Goal: Find specific page/section: Find specific page/section

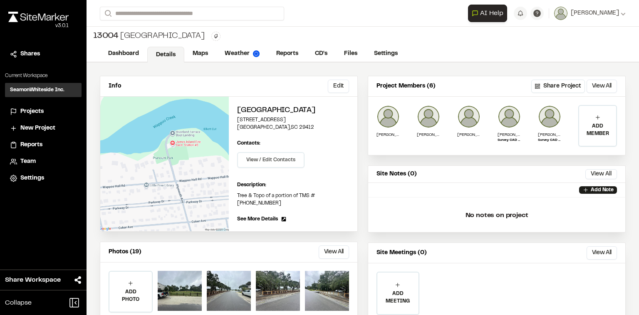
scroll to position [63, 0]
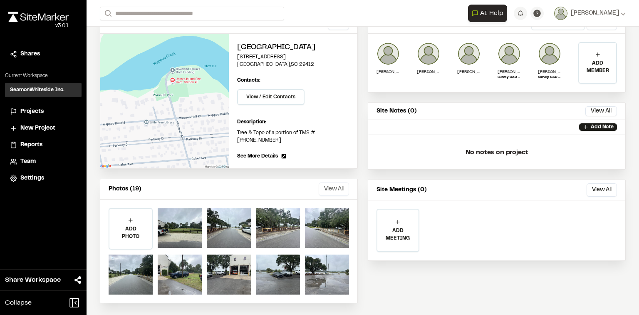
click at [328, 185] on button "View All" at bounding box center [334, 188] width 30 height 13
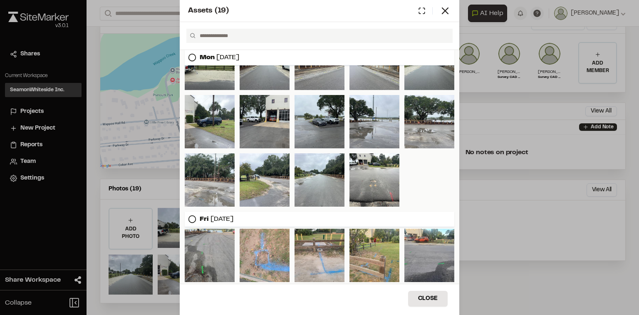
scroll to position [34, 0]
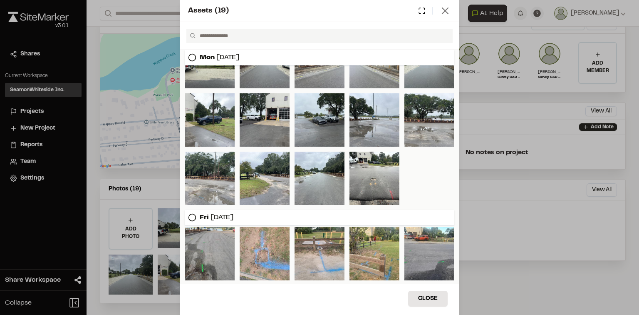
click at [440, 10] on icon at bounding box center [446, 11] width 12 height 12
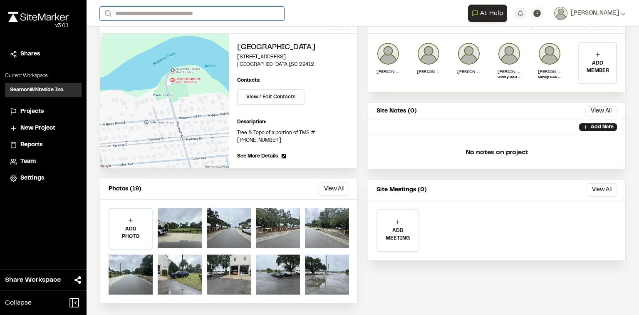
click at [238, 17] on input "Search" at bounding box center [192, 14] width 184 height 14
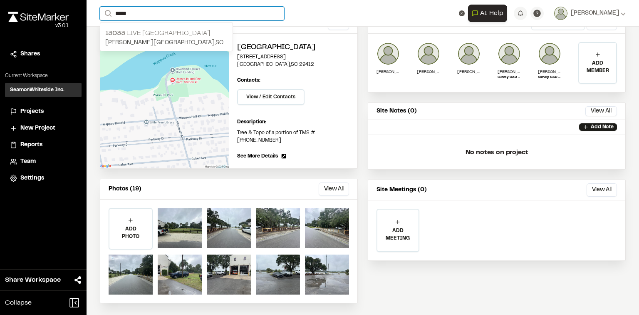
type input "*****"
click at [182, 27] on div "[STREET_ADDRESS][PERSON_NAME]" at bounding box center [166, 38] width 132 height 26
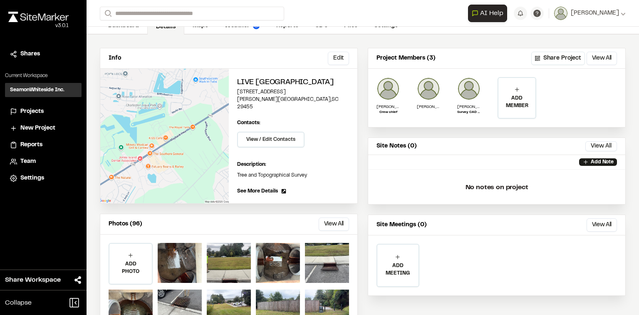
scroll to position [55, 0]
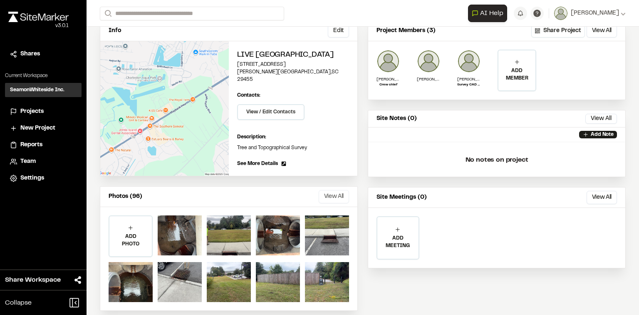
click at [333, 190] on button "View All" at bounding box center [334, 196] width 30 height 13
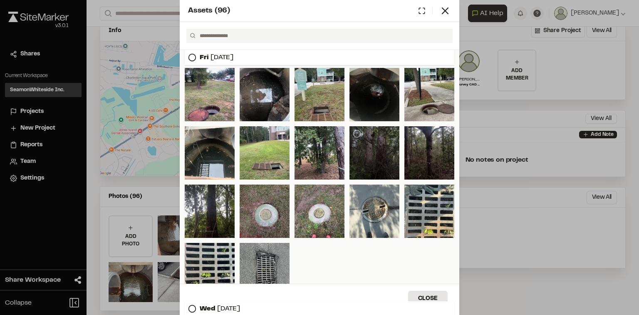
scroll to position [425, 0]
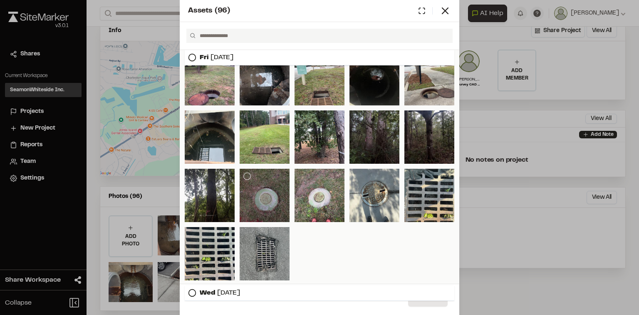
click at [281, 195] on div at bounding box center [265, 195] width 50 height 53
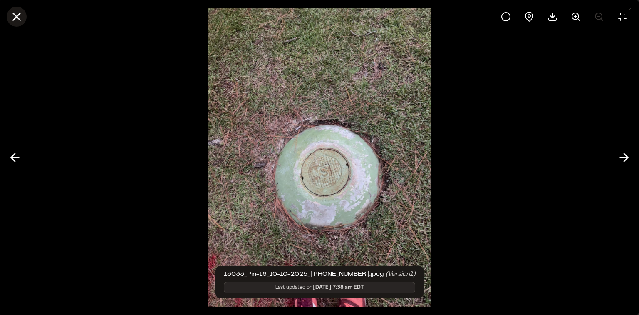
click at [13, 17] on icon at bounding box center [17, 17] width 14 height 14
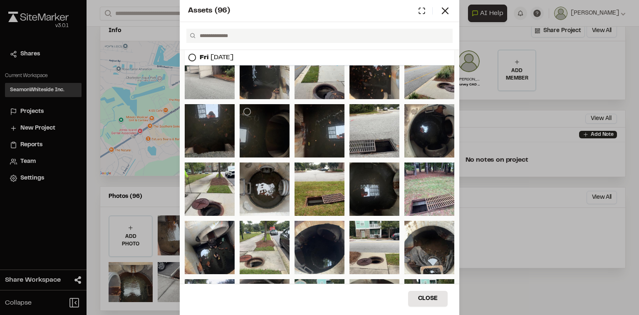
scroll to position [191, 0]
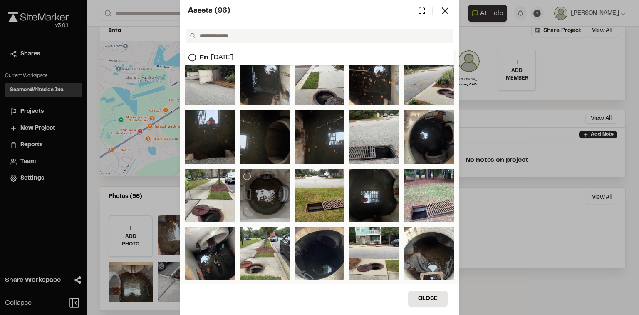
click at [275, 179] on div at bounding box center [265, 195] width 50 height 53
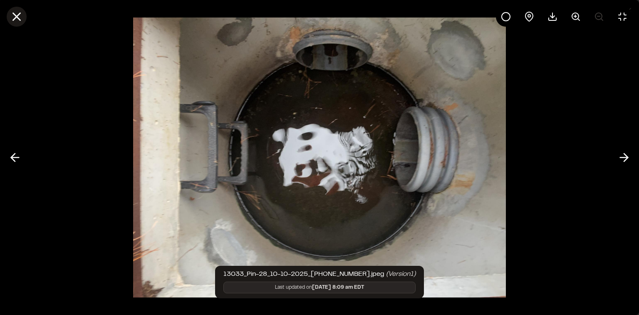
click at [13, 17] on icon at bounding box center [17, 17] width 14 height 14
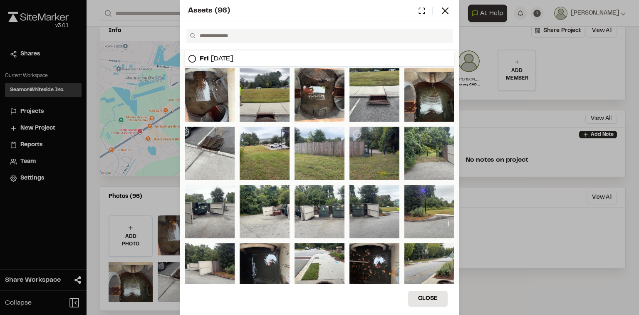
scroll to position [0, 0]
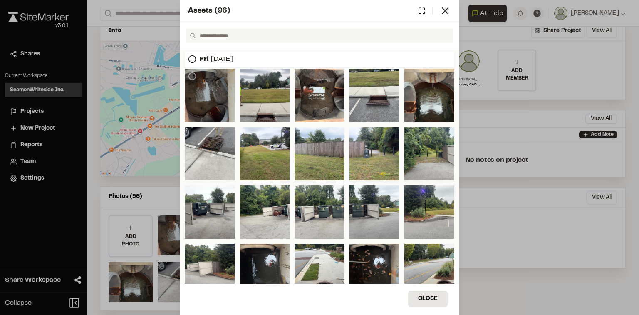
click at [205, 101] on div at bounding box center [210, 95] width 50 height 53
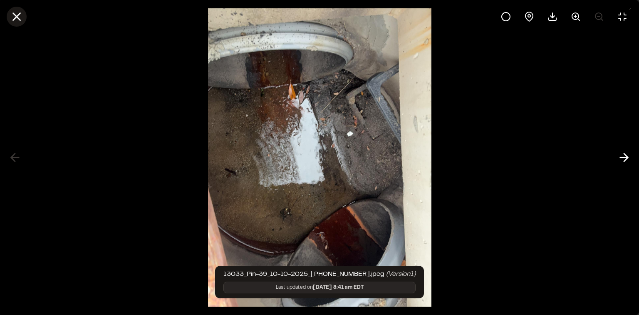
click at [17, 11] on icon at bounding box center [17, 17] width 14 height 14
